Goal: Find specific page/section: Find specific page/section

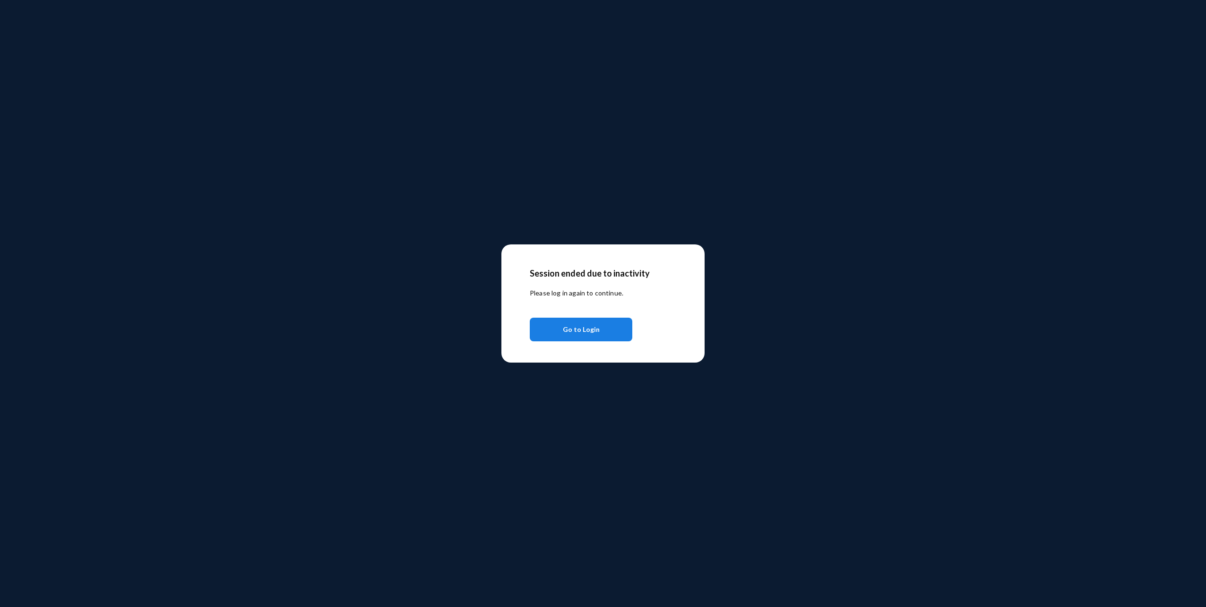
click at [585, 329] on span "Go to Login" at bounding box center [581, 329] width 37 height 17
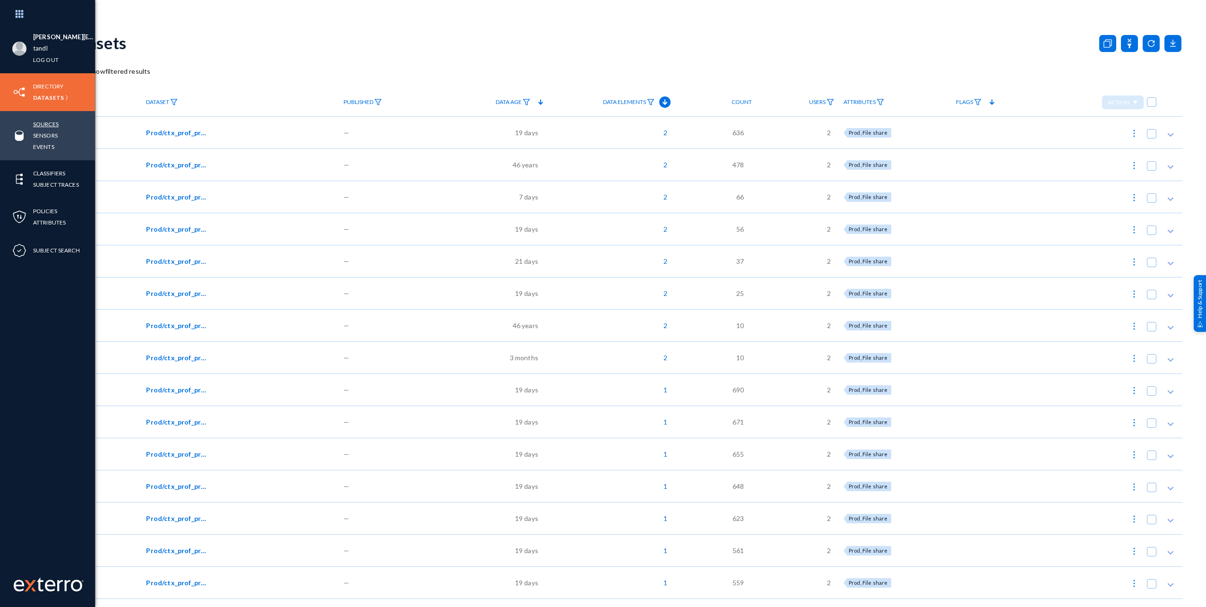
click at [54, 122] on link "Sources" at bounding box center [46, 124] width 26 height 11
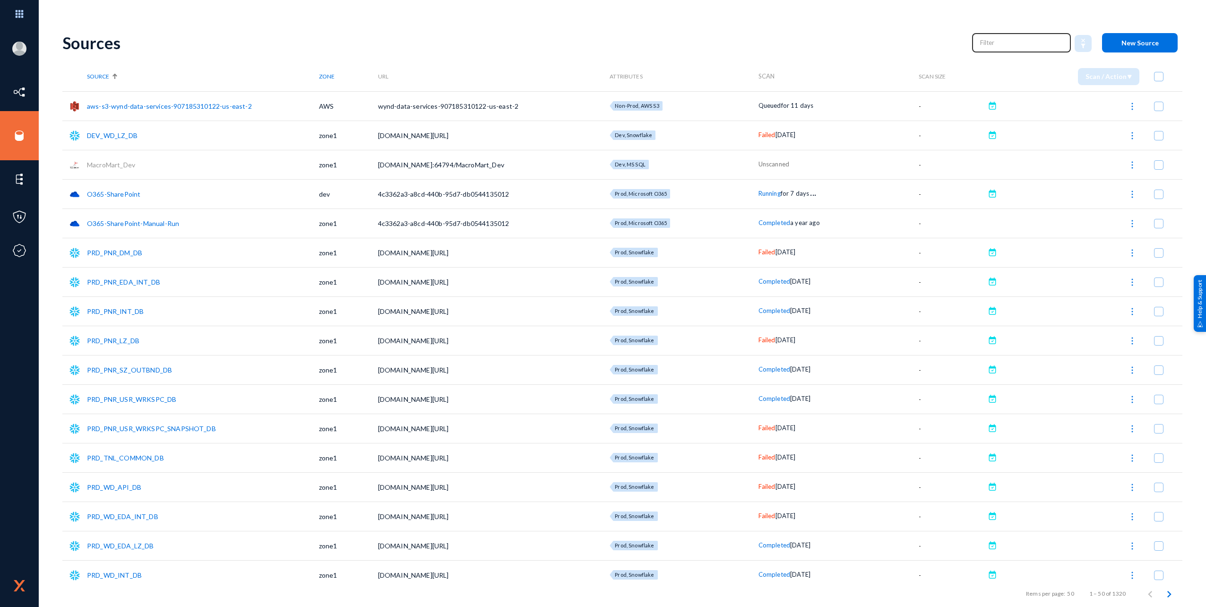
click at [992, 35] on div at bounding box center [1021, 42] width 99 height 21
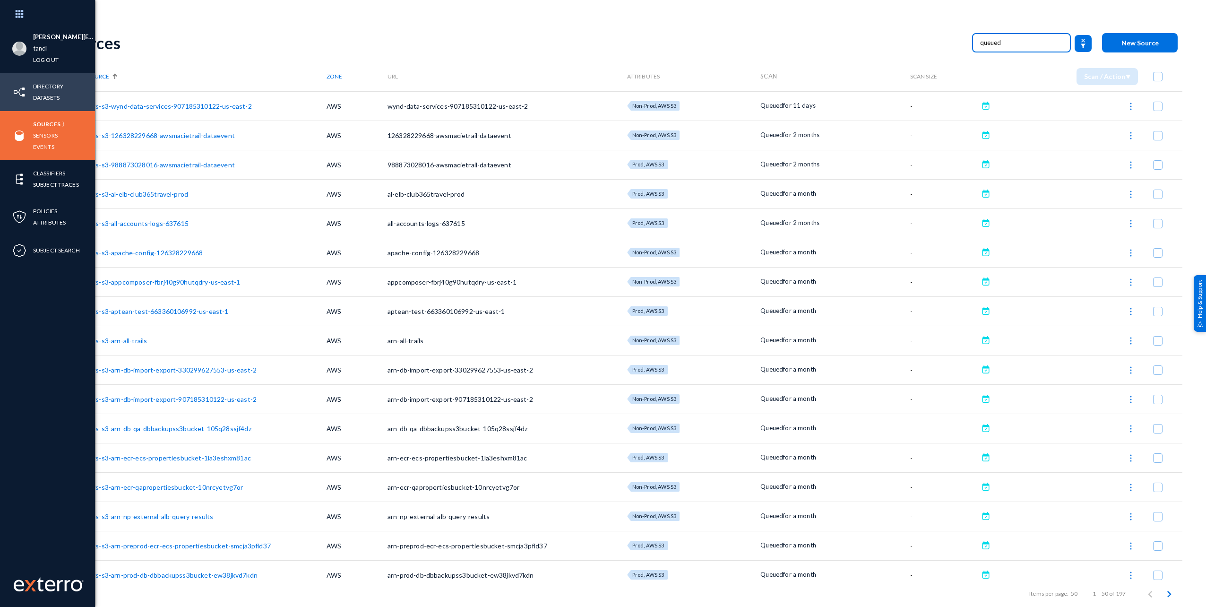
type input "queued"
